Goal: Transaction & Acquisition: Download file/media

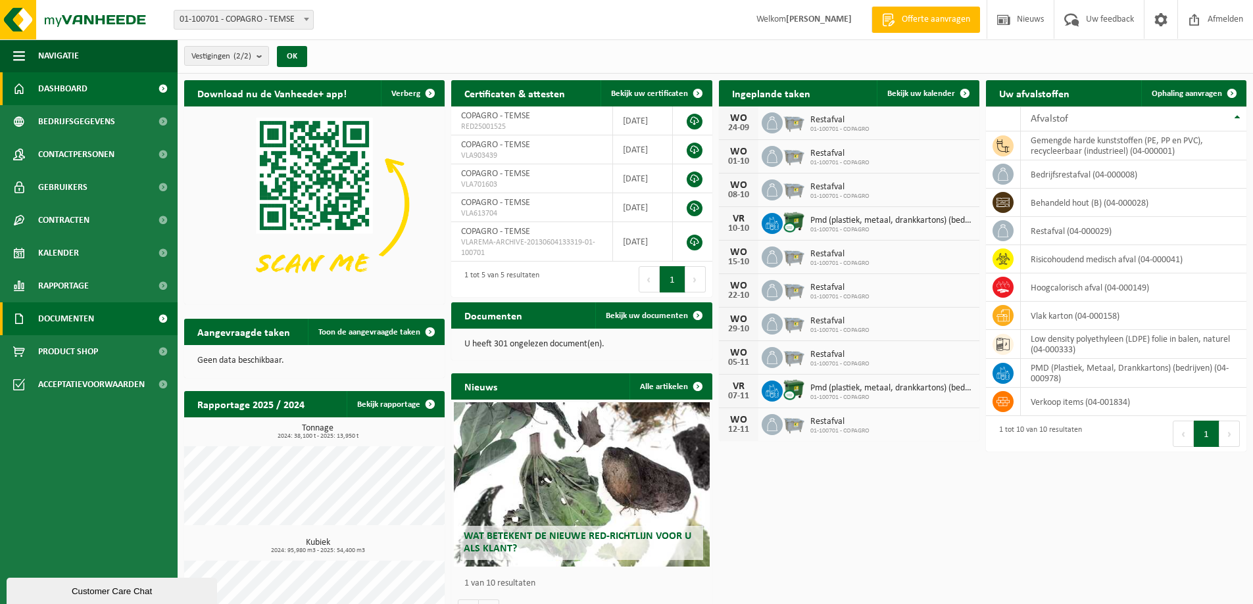
click at [77, 316] on span "Documenten" at bounding box center [66, 319] width 56 height 33
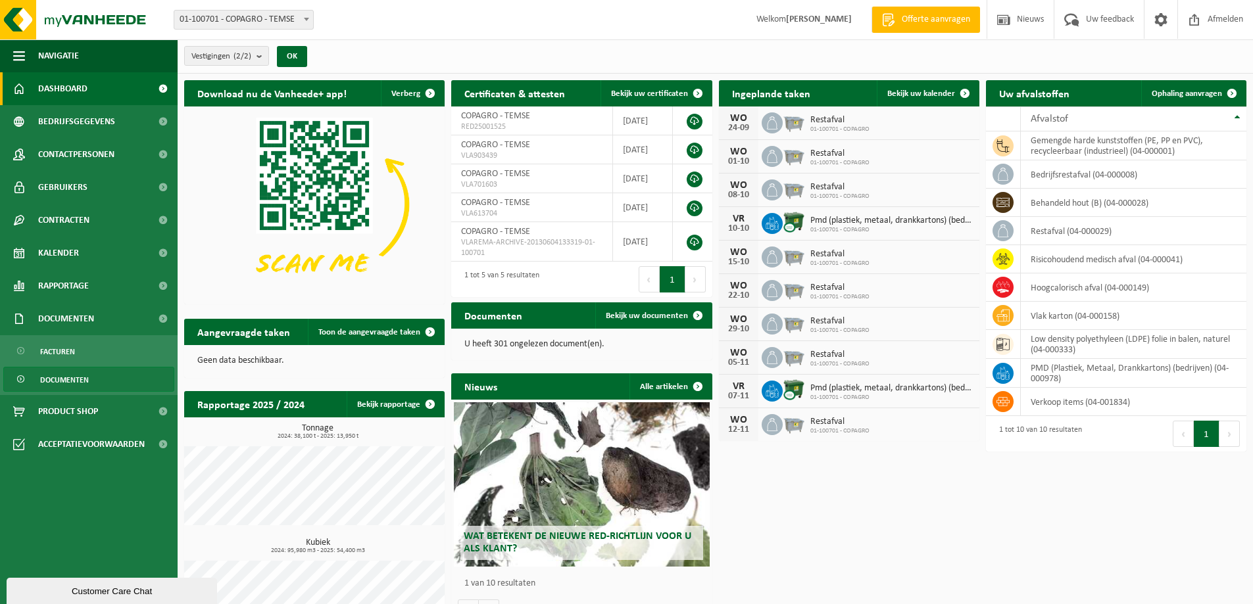
click at [53, 377] on span "Documenten" at bounding box center [64, 380] width 49 height 25
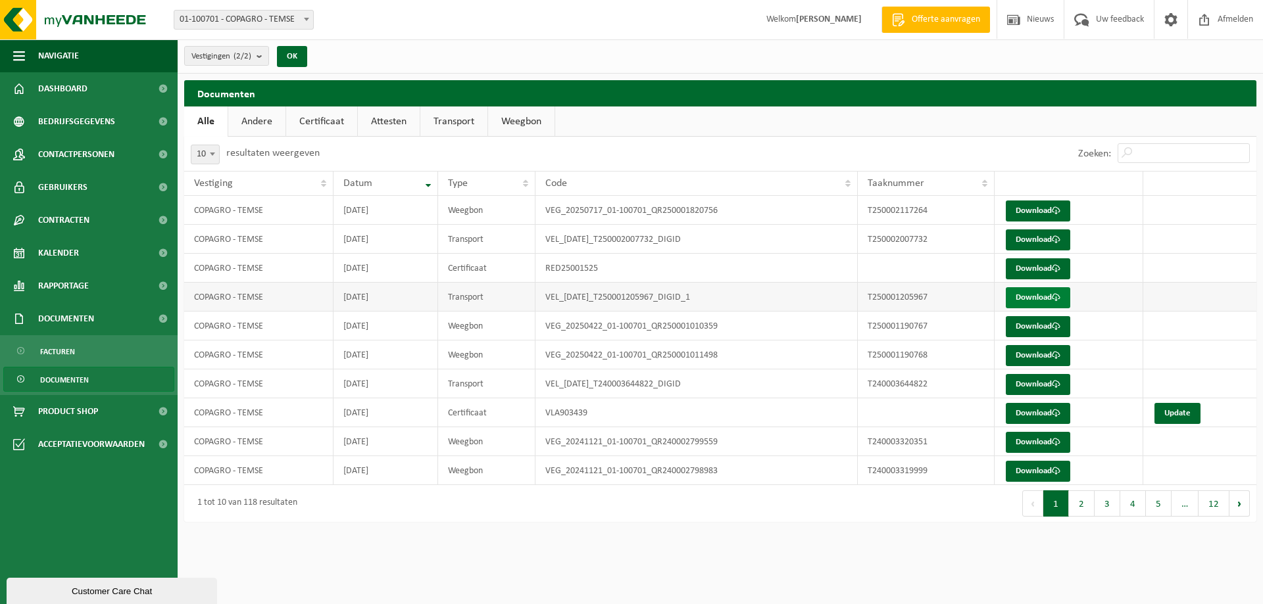
click at [1040, 299] on link "Download" at bounding box center [1038, 297] width 64 height 21
click at [1050, 385] on link "Download" at bounding box center [1038, 384] width 64 height 21
click at [1029, 328] on link "Download" at bounding box center [1038, 326] width 64 height 21
click at [1049, 414] on link "Download" at bounding box center [1038, 413] width 64 height 21
click at [1044, 356] on link "Download" at bounding box center [1038, 355] width 64 height 21
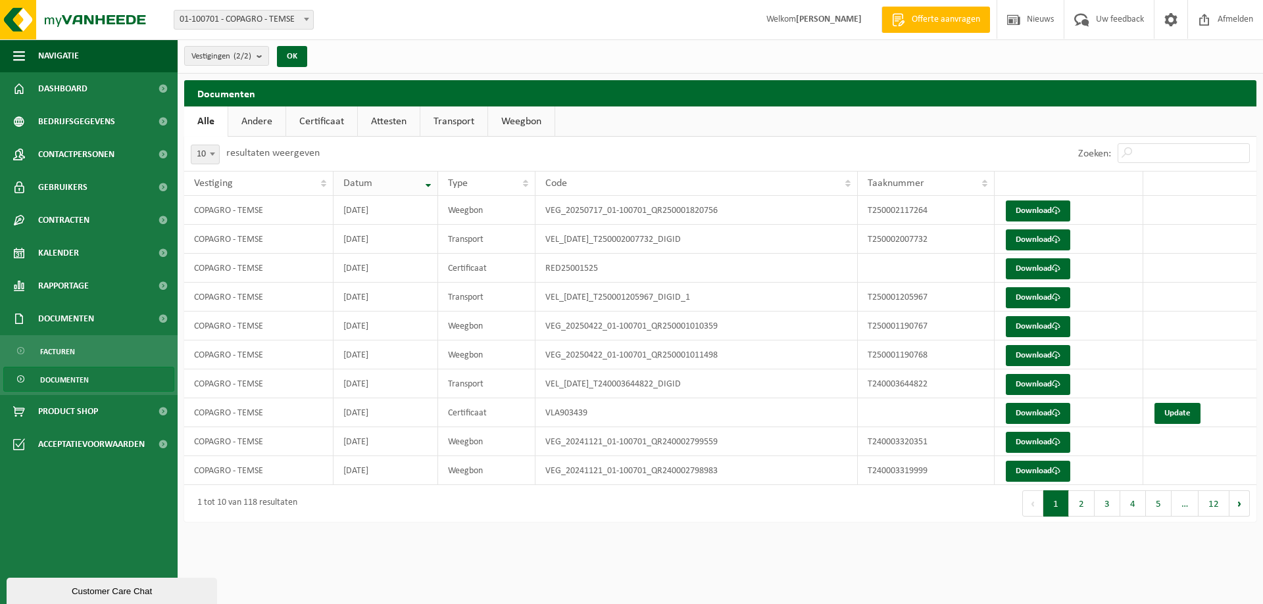
click at [422, 183] on th "Datum" at bounding box center [385, 183] width 105 height 25
click at [425, 184] on th "Datum" at bounding box center [385, 183] width 105 height 25
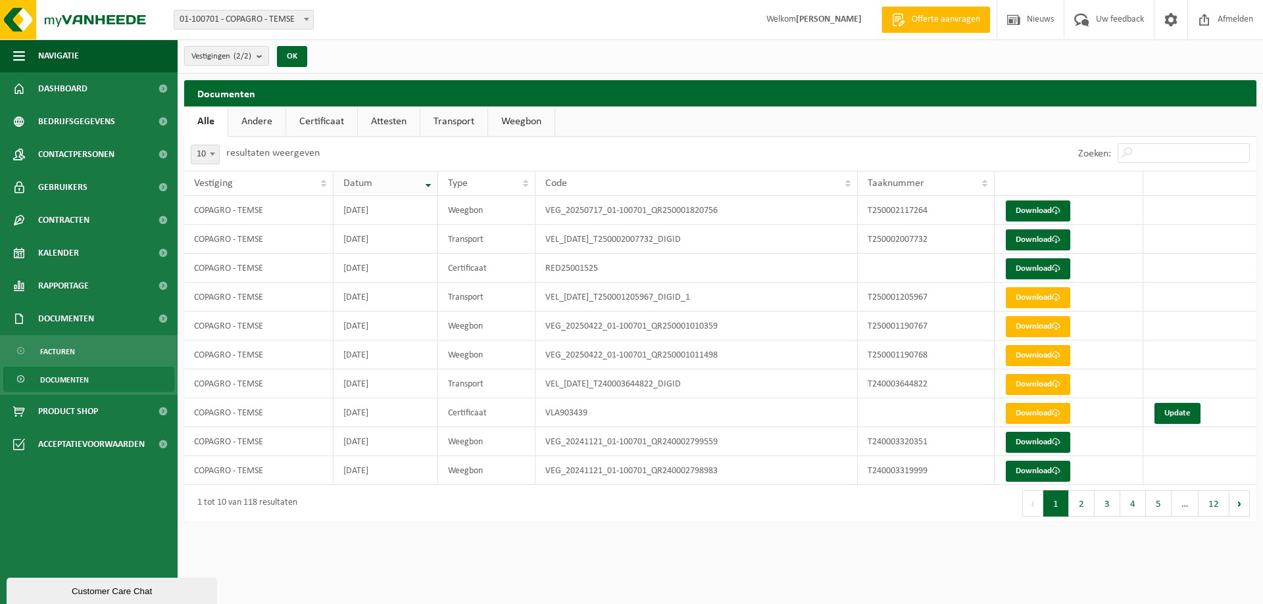
click at [427, 183] on th "Datum" at bounding box center [385, 183] width 105 height 25
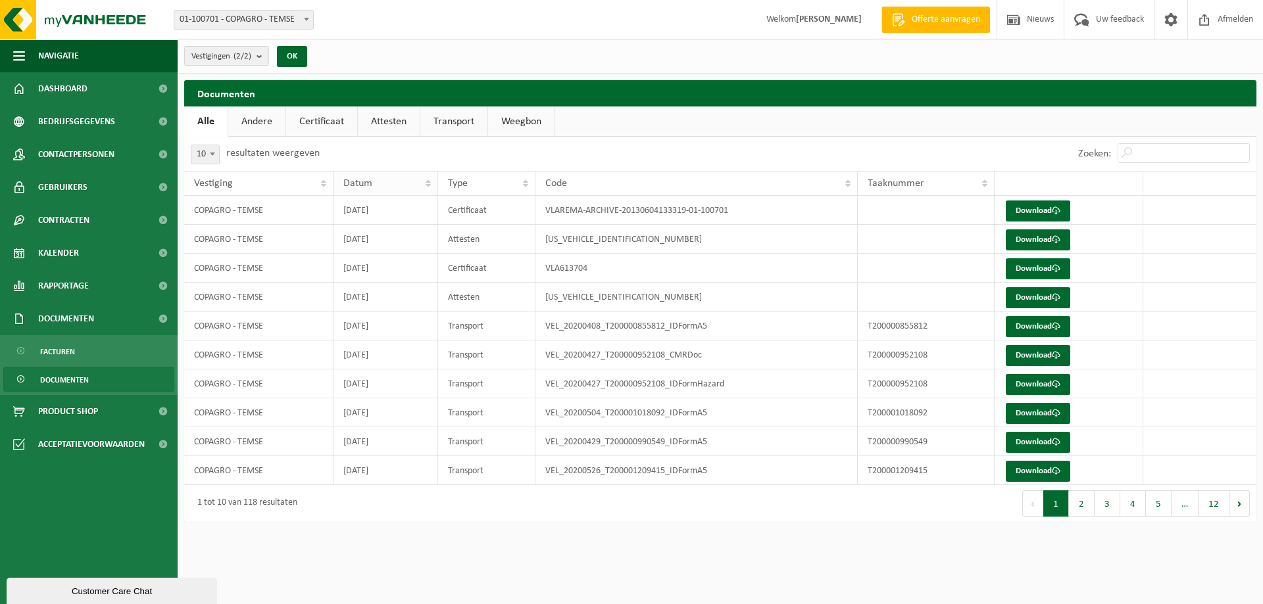
click at [428, 186] on th "Datum" at bounding box center [385, 183] width 105 height 25
click at [428, 183] on th "Datum" at bounding box center [385, 183] width 105 height 25
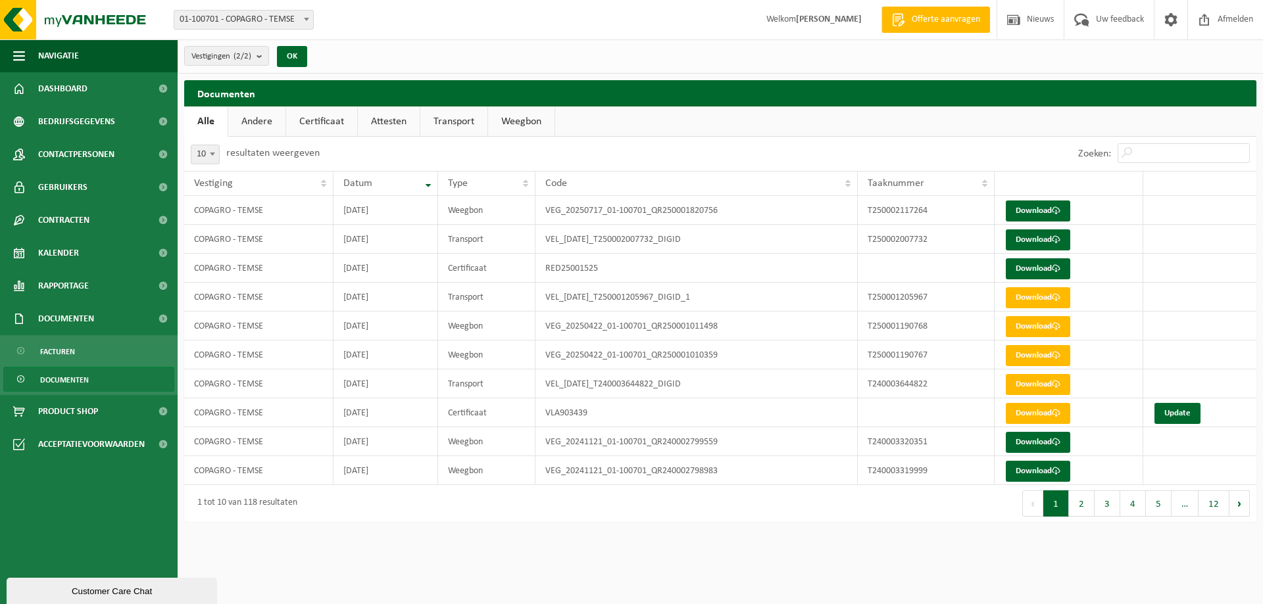
click at [517, 126] on link "Weegbon" at bounding box center [521, 122] width 66 height 30
